Goal: Task Accomplishment & Management: Use online tool/utility

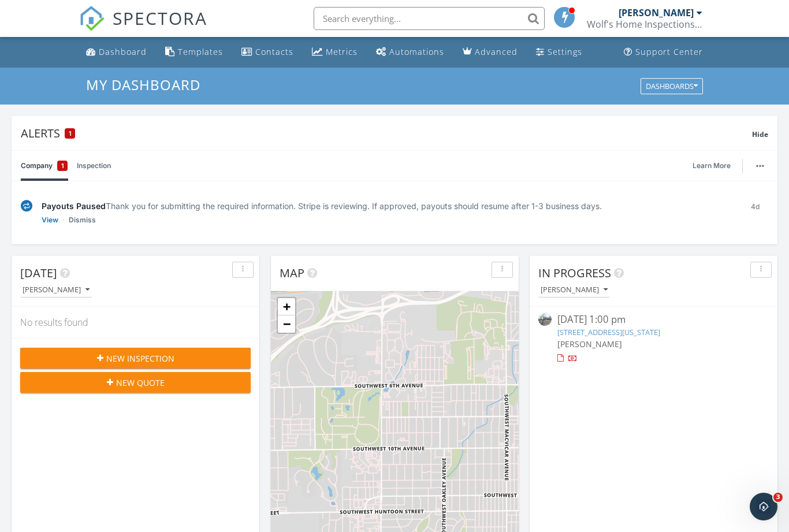
click at [195, 52] on div "Templates" at bounding box center [200, 51] width 45 height 11
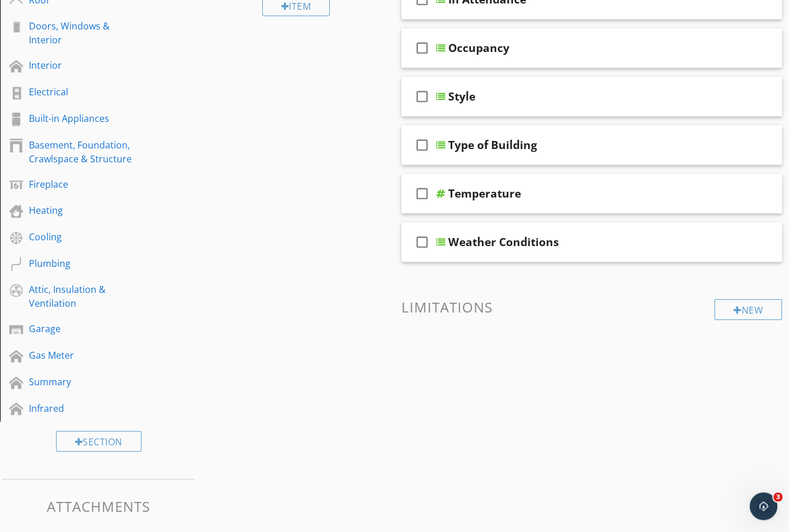
scroll to position [211, 0]
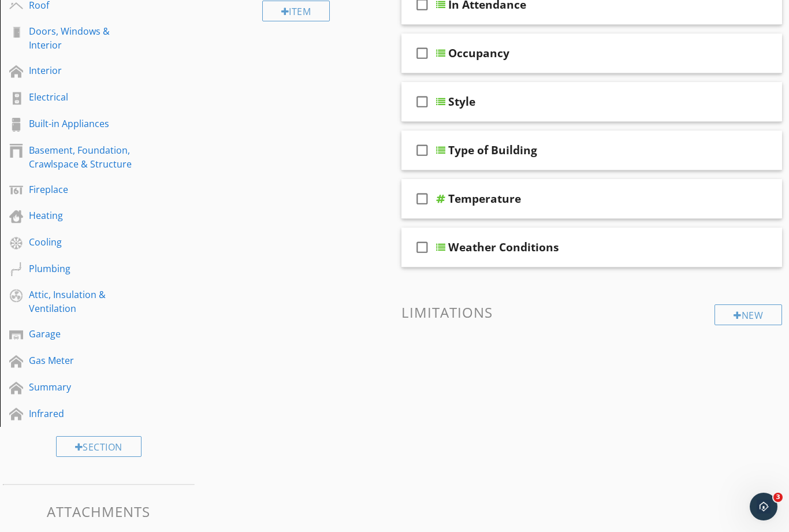
click at [41, 385] on div "Summary" at bounding box center [86, 387] width 114 height 14
click at [44, 386] on div "Summary" at bounding box center [86, 387] width 114 height 14
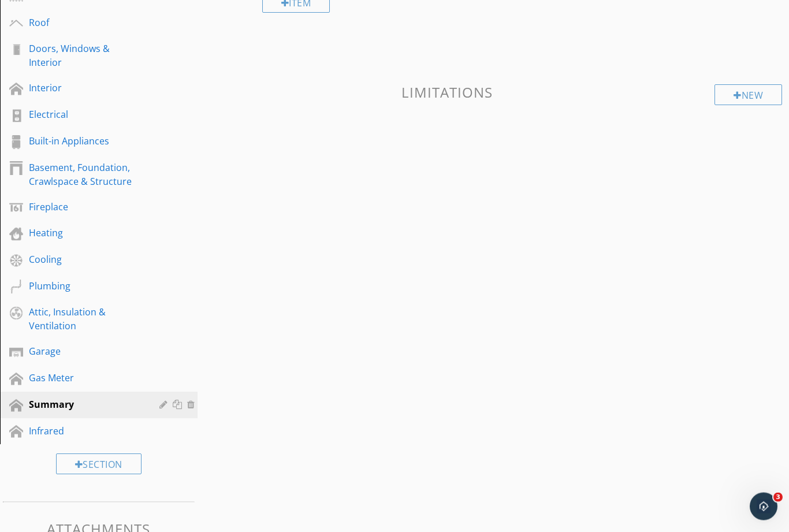
scroll to position [194, 0]
click at [106, 461] on div "Section" at bounding box center [98, 463] width 85 height 21
click at [68, 402] on div "Summary" at bounding box center [86, 404] width 114 height 14
click at [61, 401] on div "Summary" at bounding box center [86, 404] width 114 height 14
click at [470, 216] on div "Sections Inspection Details Exterior Roof Doors, Windows & Interior Interior El…" at bounding box center [394, 253] width 789 height 664
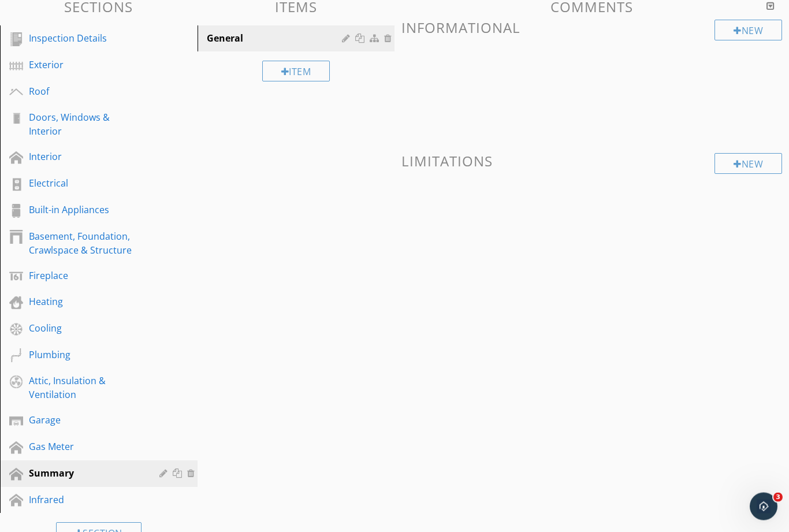
scroll to position [126, 0]
click at [54, 297] on div "Heating" at bounding box center [86, 301] width 114 height 14
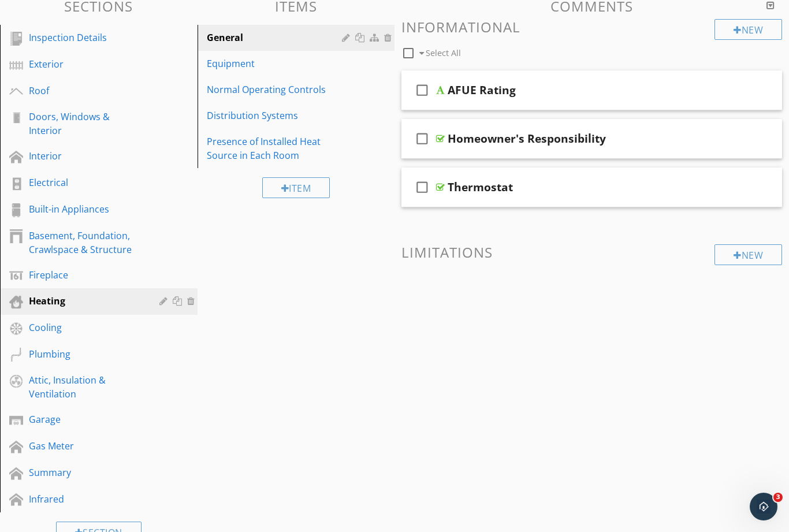
click at [53, 304] on div "Heating" at bounding box center [86, 301] width 114 height 14
click at [463, 95] on div "AFUE Rating" at bounding box center [481, 90] width 68 height 14
click at [482, 88] on input "AFUE Rating" at bounding box center [581, 91] width 268 height 19
click at [428, 87] on icon "check_box_outline_blank" at bounding box center [422, 90] width 18 height 28
click at [431, 91] on div "check_box" at bounding box center [424, 90] width 23 height 28
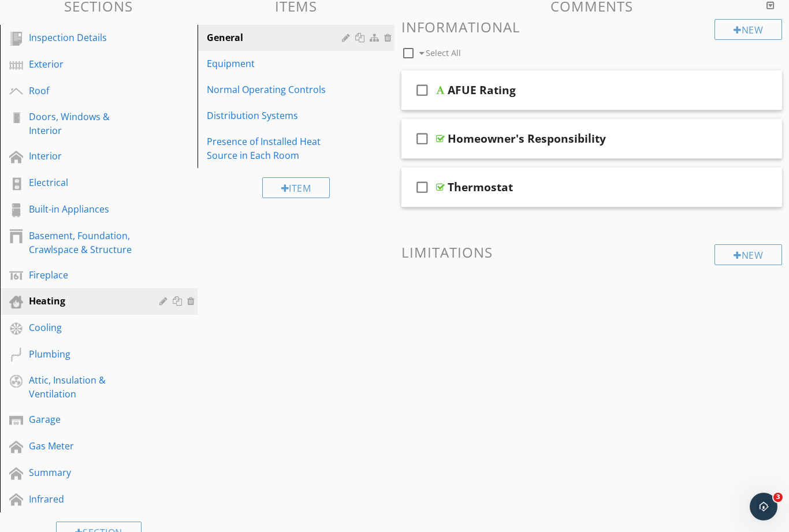
click at [238, 57] on div "Equipment" at bounding box center [276, 64] width 139 height 14
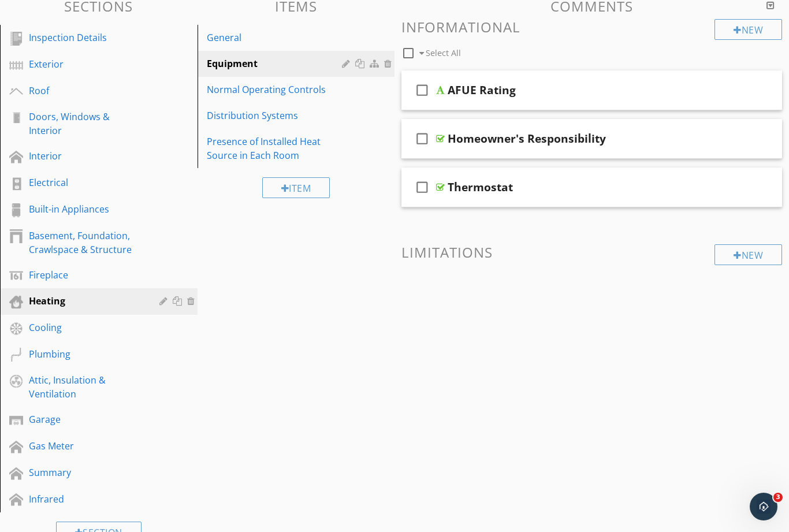
click at [237, 61] on div "Equipment" at bounding box center [276, 64] width 139 height 14
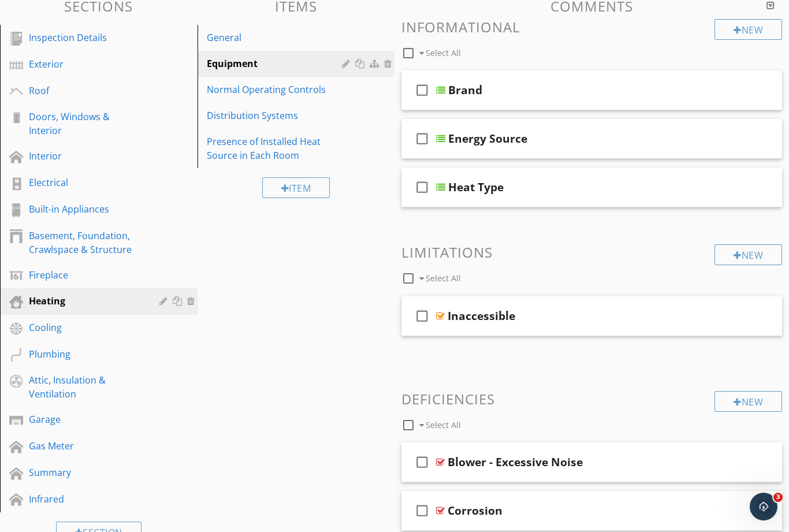
click at [238, 61] on div "Equipment" at bounding box center [276, 64] width 139 height 14
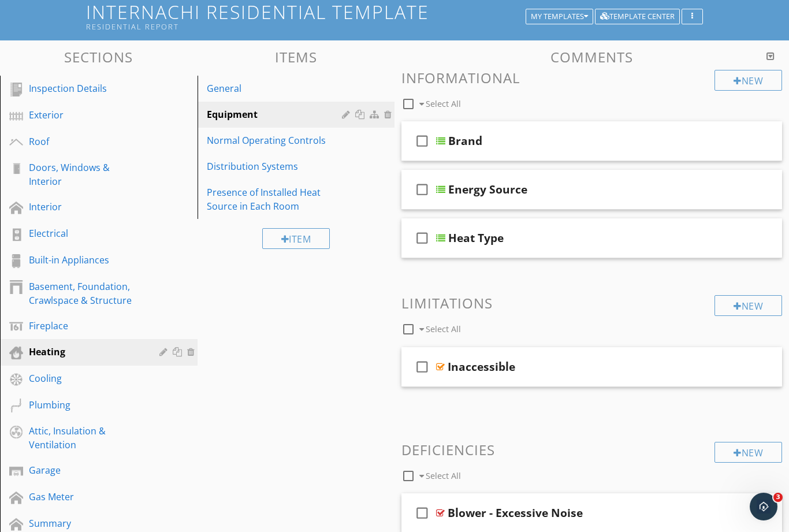
scroll to position [0, 0]
